Goal: Register for event/course

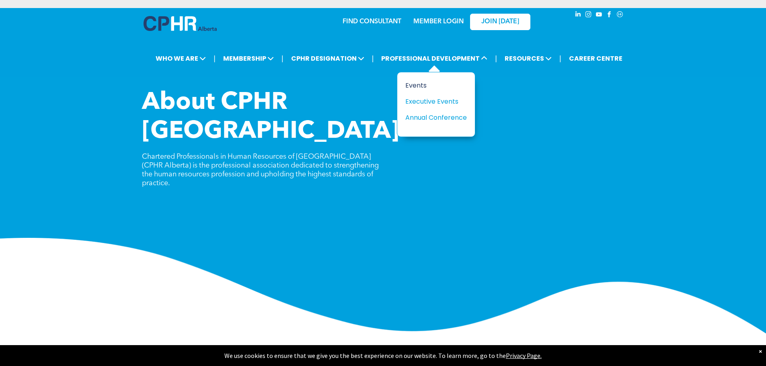
click at [412, 86] on div "Events" at bounding box center [432, 85] width 55 height 10
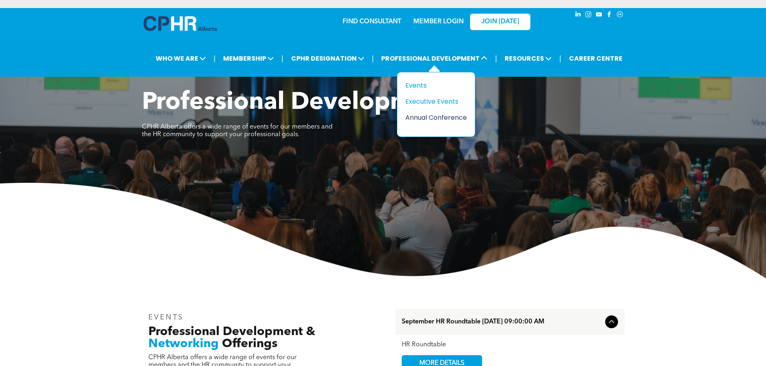
click at [424, 119] on div "Annual Conference" at bounding box center [432, 118] width 55 height 10
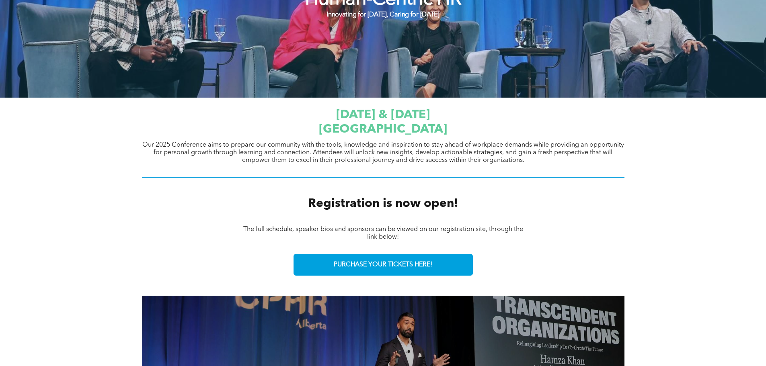
scroll to position [201, 0]
